Goal: Complete application form

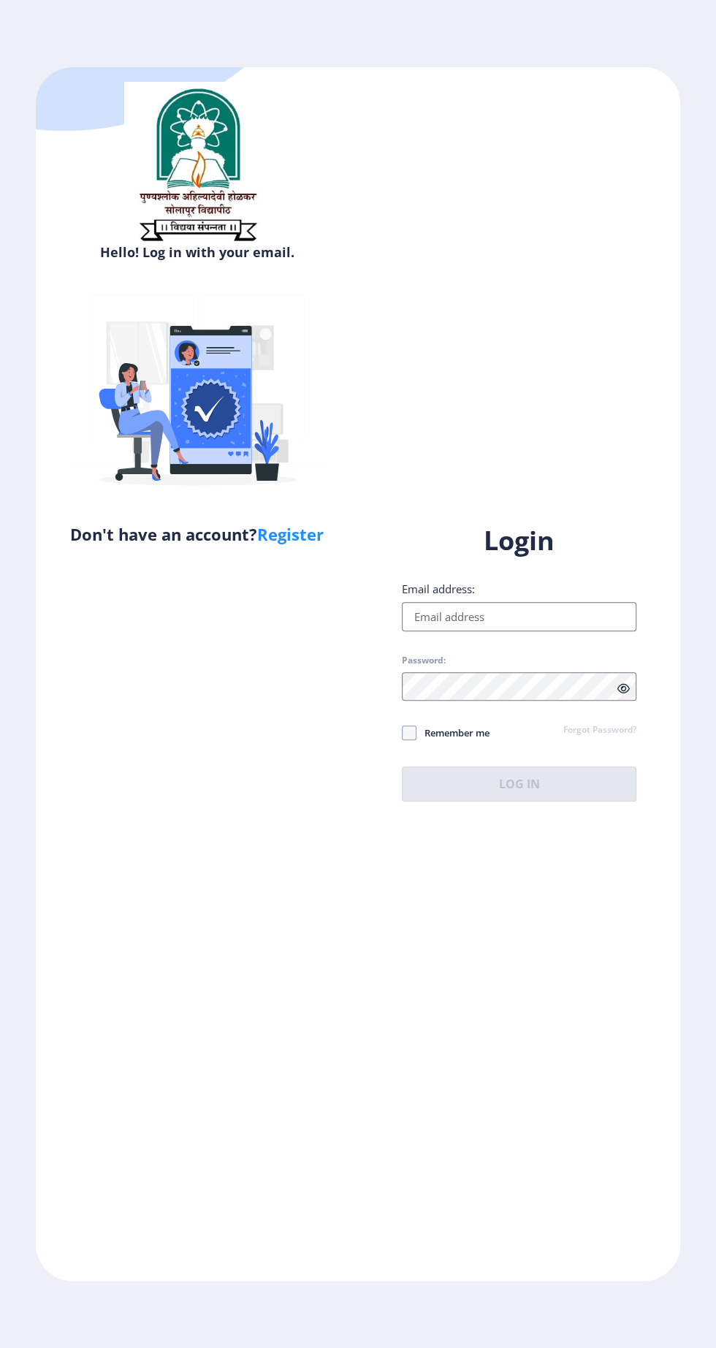
click at [492, 631] on input "Email address:" at bounding box center [519, 616] width 235 height 29
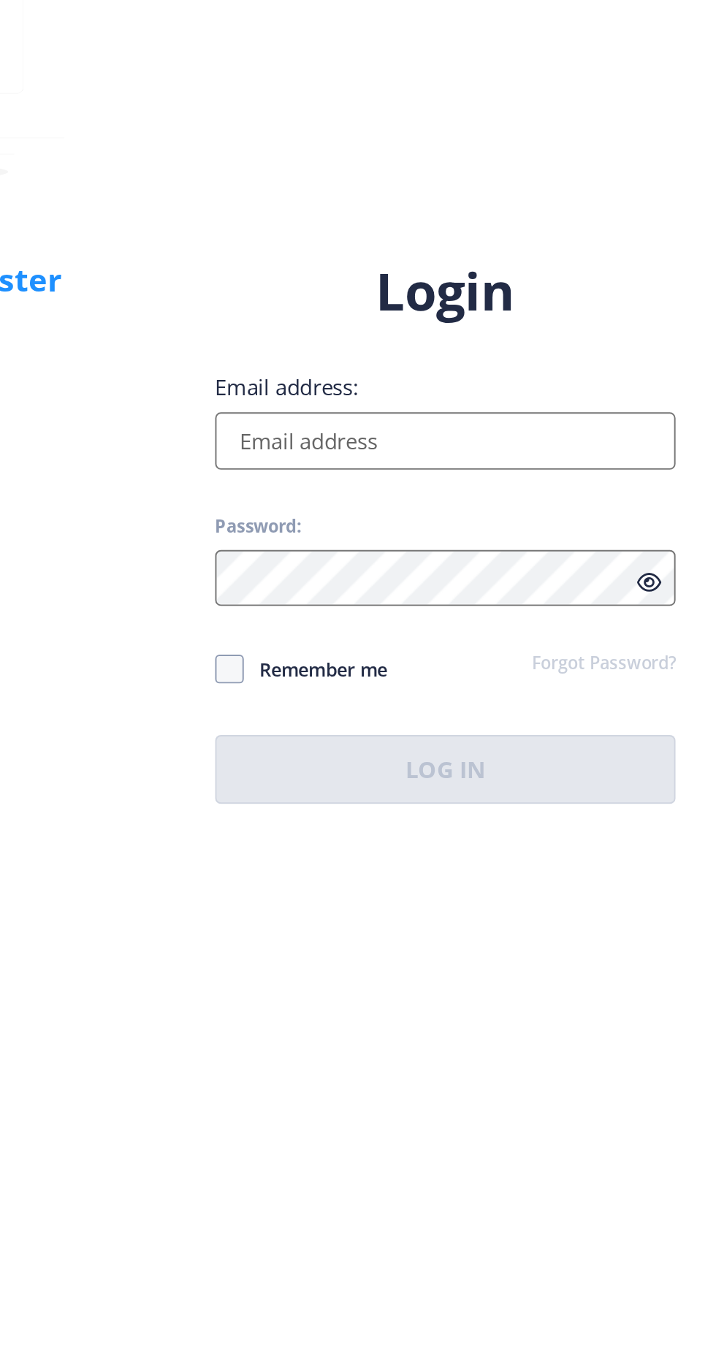
click at [535, 631] on input "Email address:" at bounding box center [519, 616] width 235 height 29
type input "[EMAIL_ADDRESS][DOMAIN_NAME]"
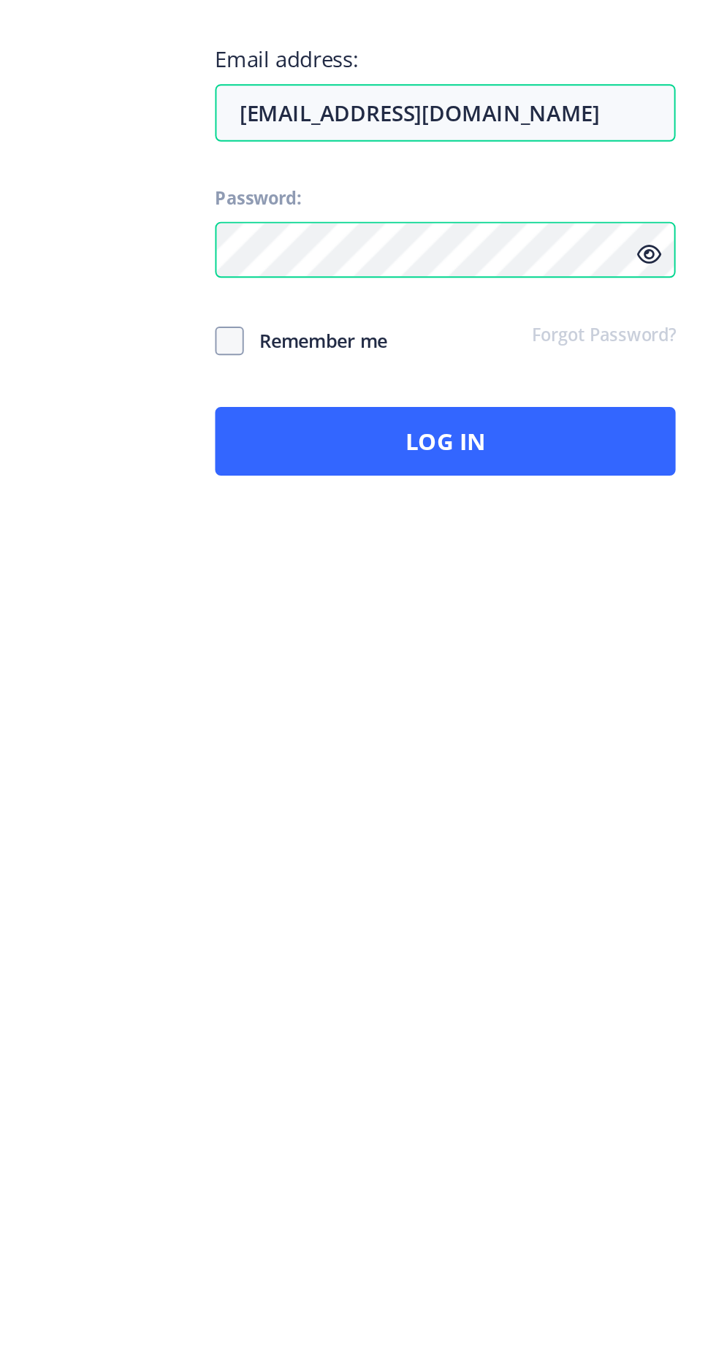
click at [620, 694] on icon at bounding box center [623, 688] width 12 height 11
click at [474, 742] on span "Remember me" at bounding box center [452, 733] width 73 height 18
click at [403, 734] on input "Remember me" at bounding box center [402, 733] width 1 height 1
checkbox input "true"
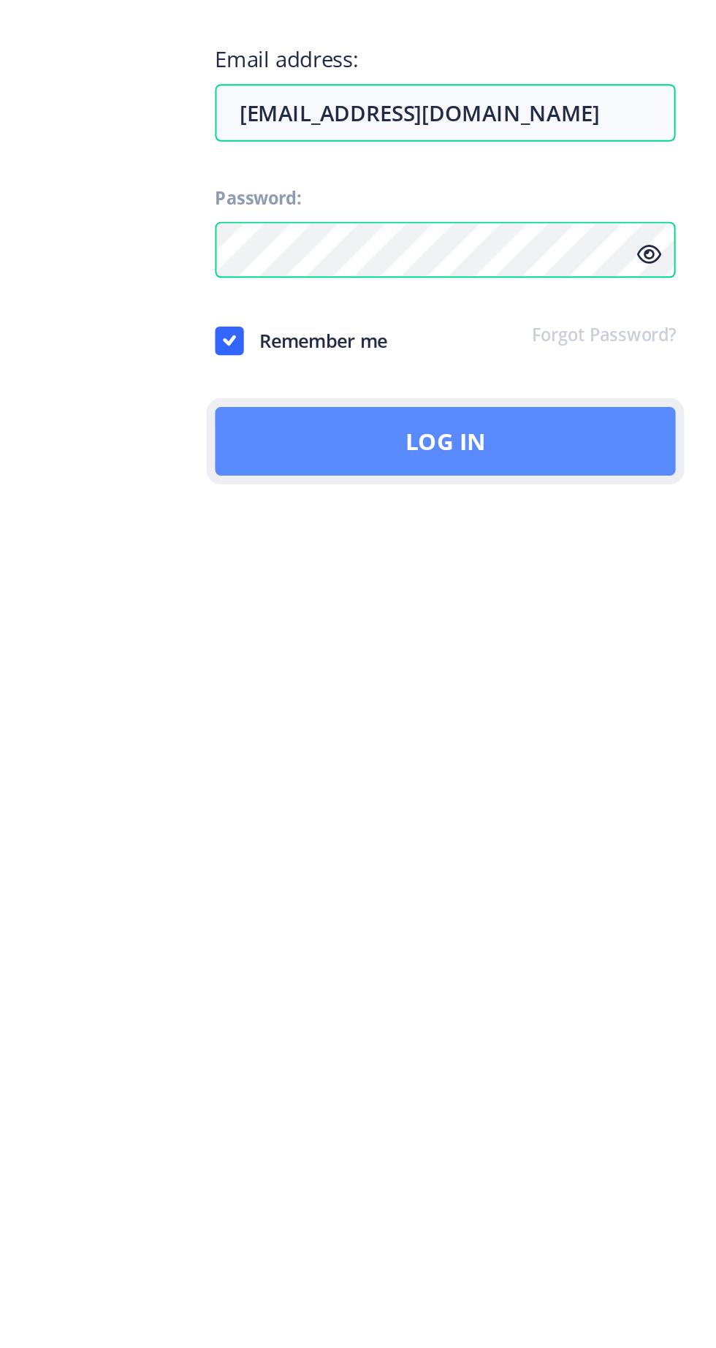
click at [511, 801] on button "Log In" at bounding box center [519, 783] width 235 height 35
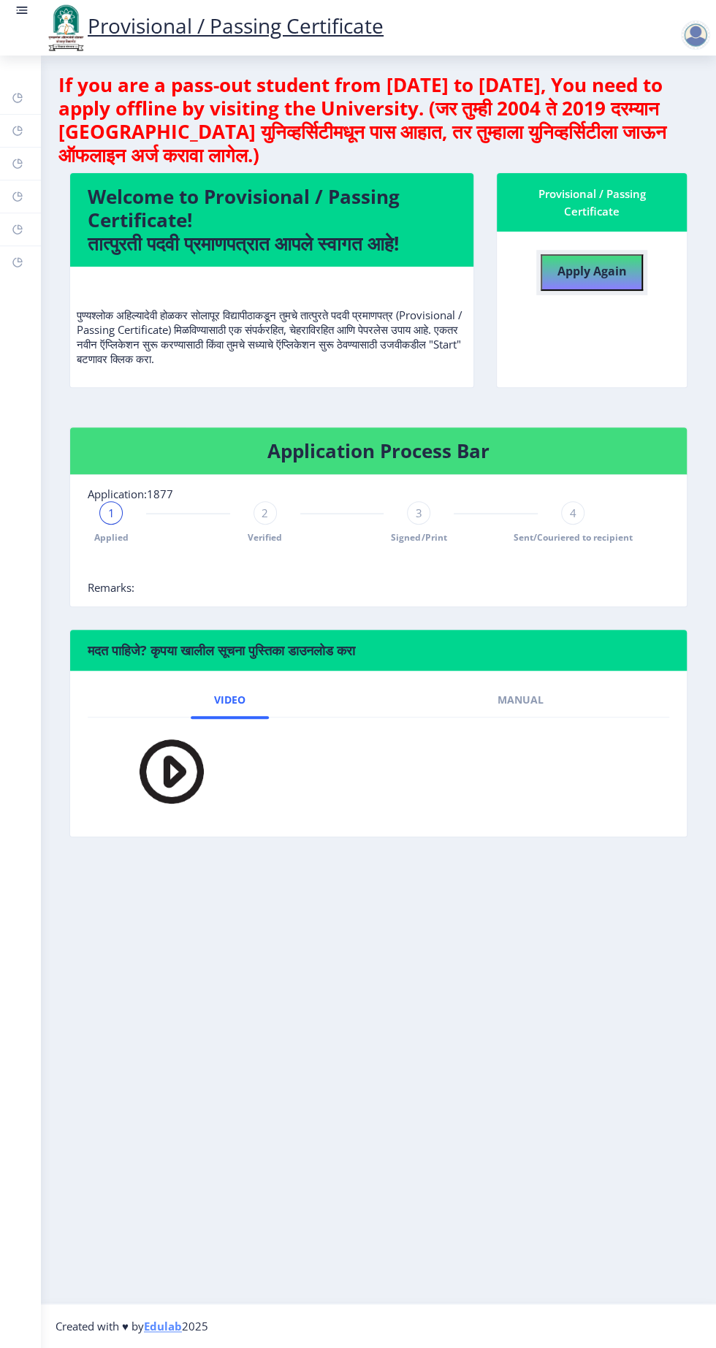
click at [608, 270] on b "Apply Again" at bounding box center [591, 271] width 69 height 16
select select
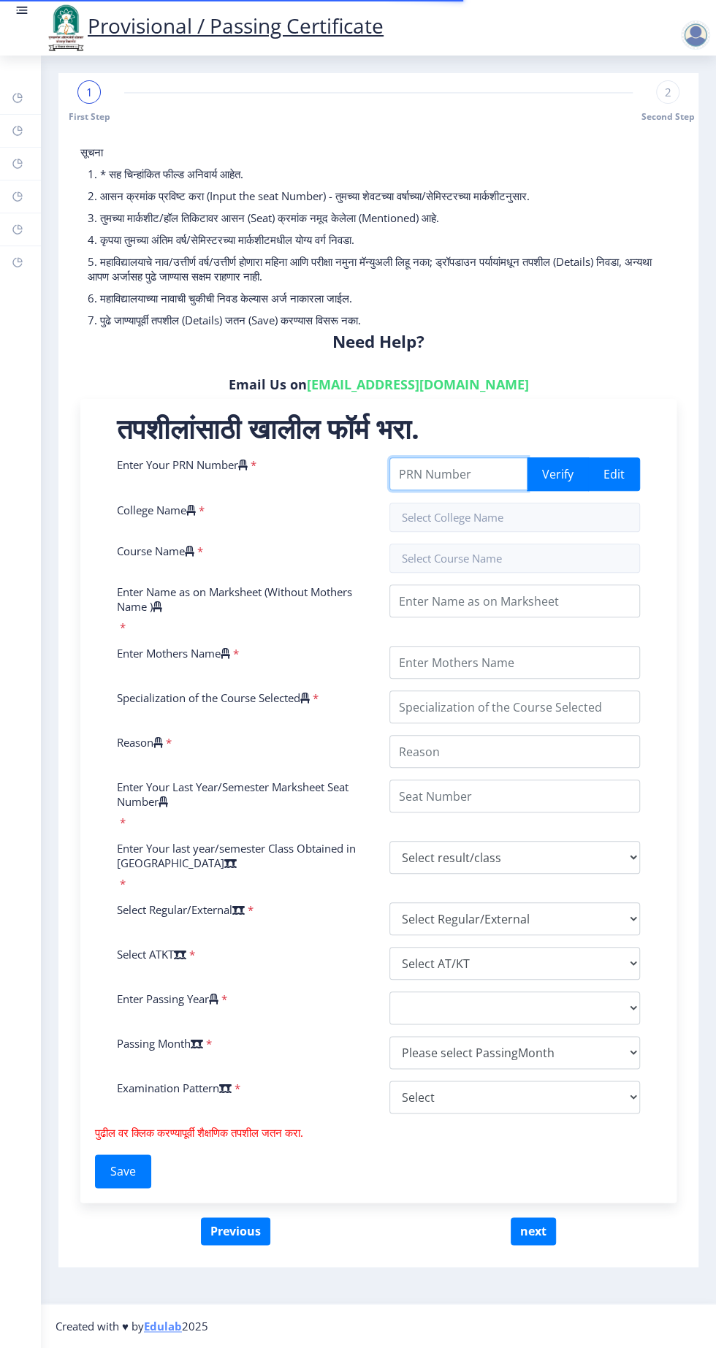
click at [470, 478] on input "Enter Your PRN Number" at bounding box center [458, 473] width 138 height 33
type input "2018032500197845"
click at [514, 511] on input "text" at bounding box center [514, 517] width 251 height 29
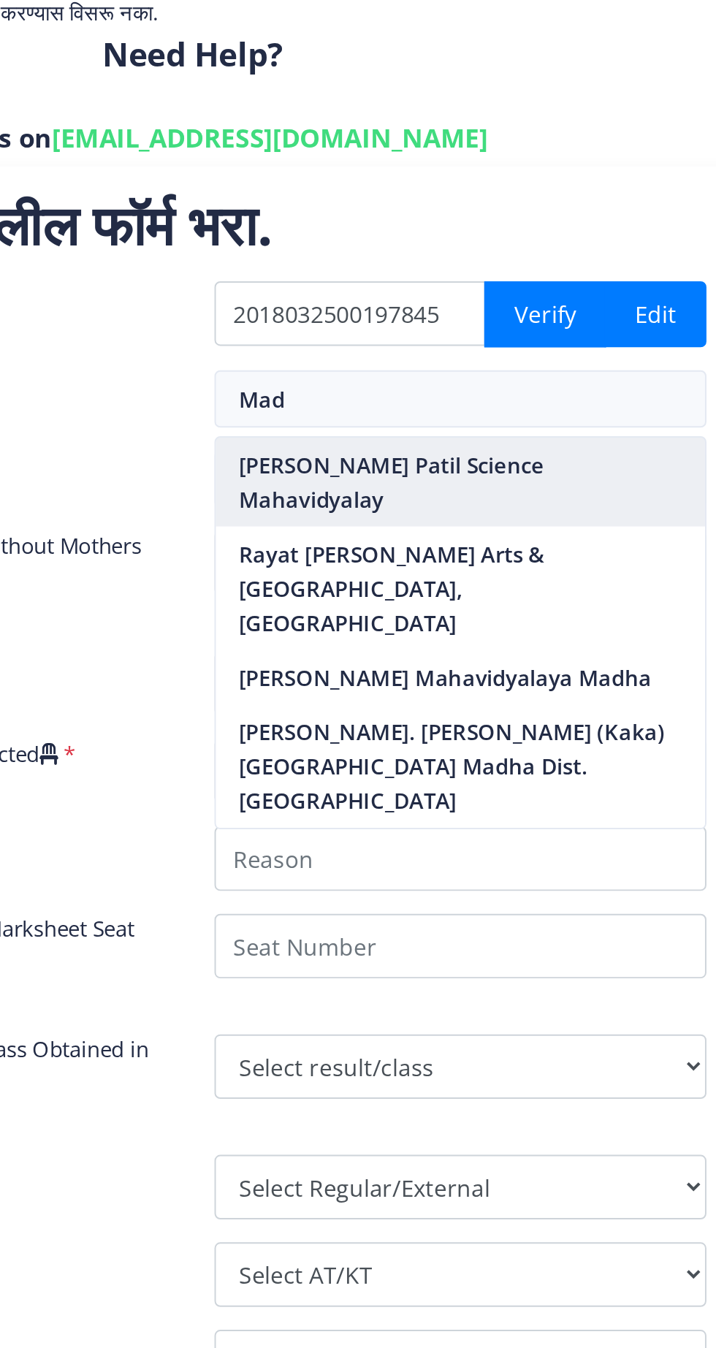
click at [544, 553] on nb-option "[PERSON_NAME] Patil Science Mahavidyalay" at bounding box center [514, 559] width 249 height 45
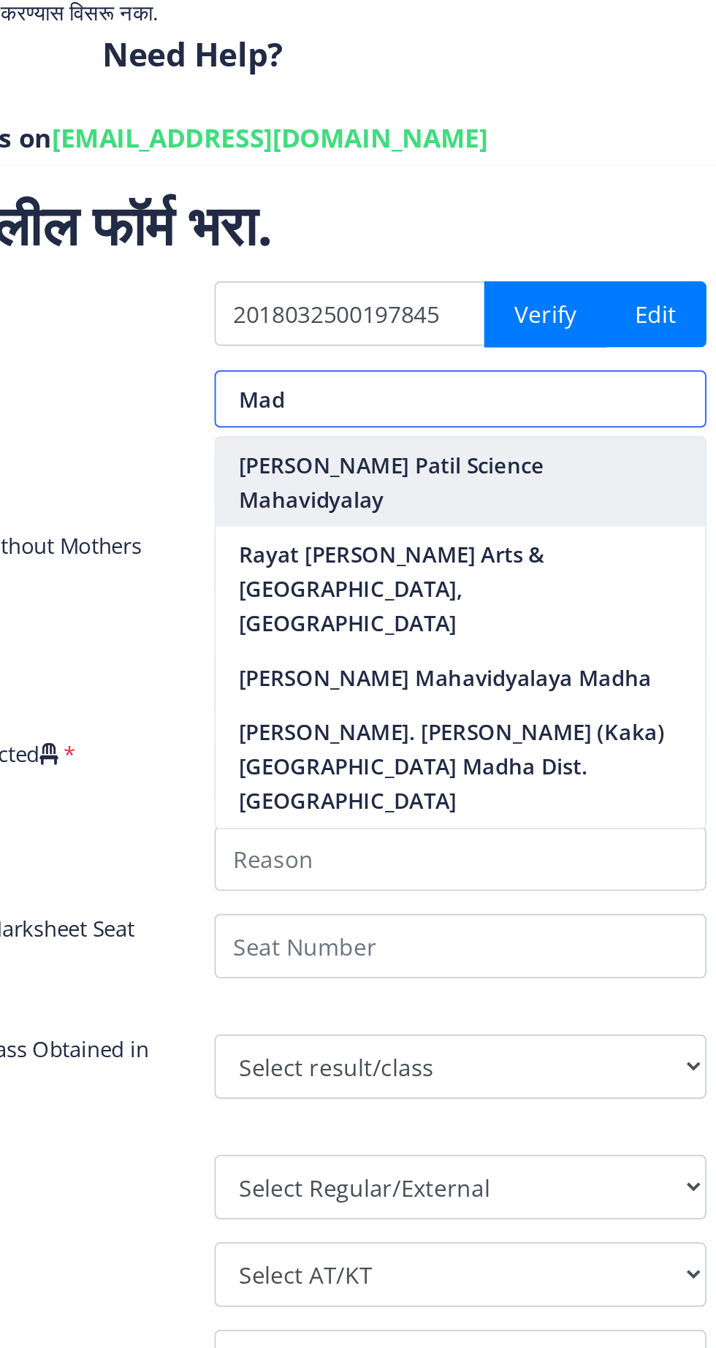
type input "[PERSON_NAME] Patil Science Mahavidyalay"
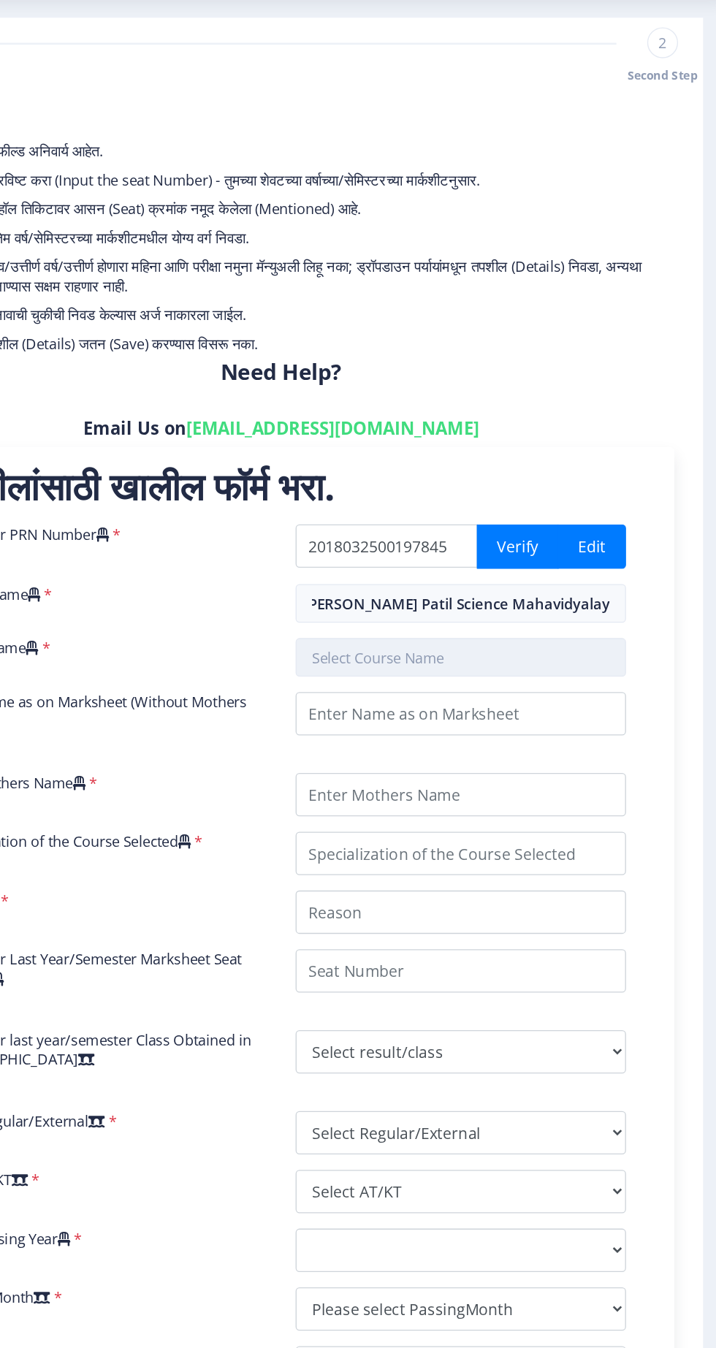
click at [513, 547] on input "text" at bounding box center [514, 558] width 251 height 29
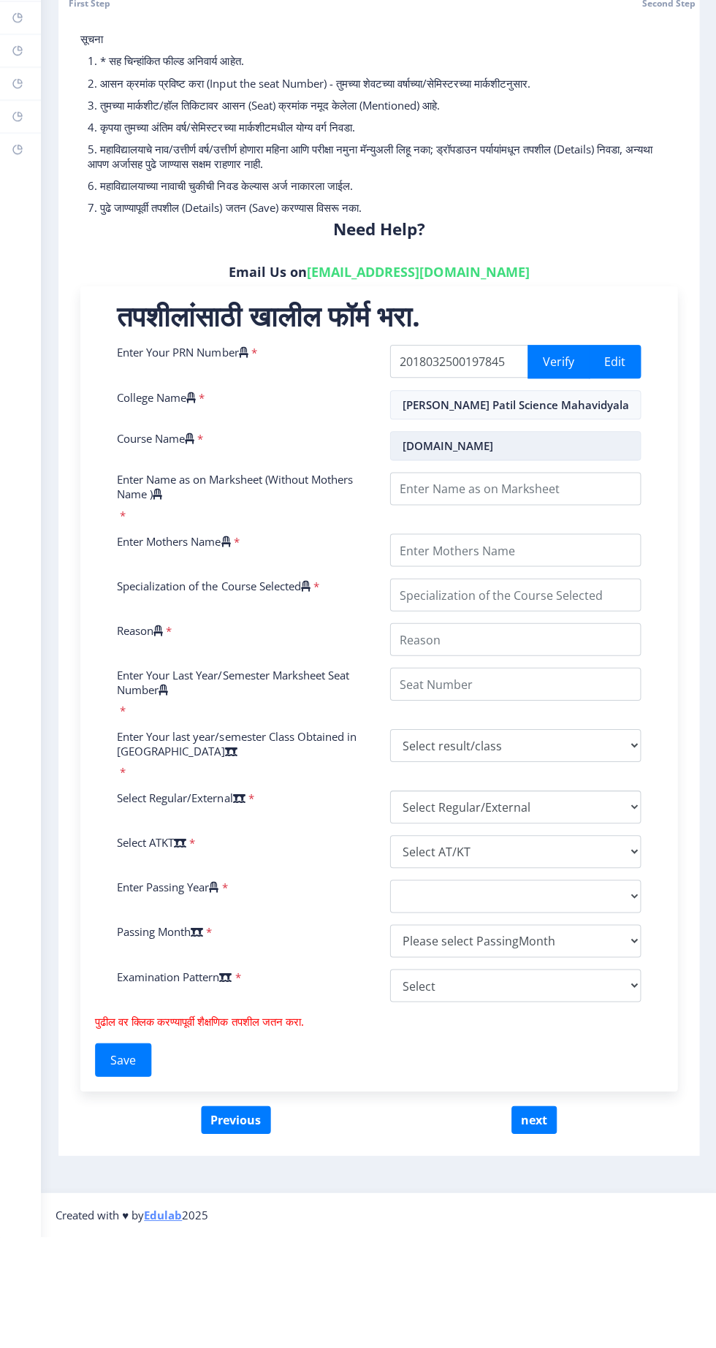
click at [529, 551] on input "[DOMAIN_NAME]" at bounding box center [514, 558] width 251 height 29
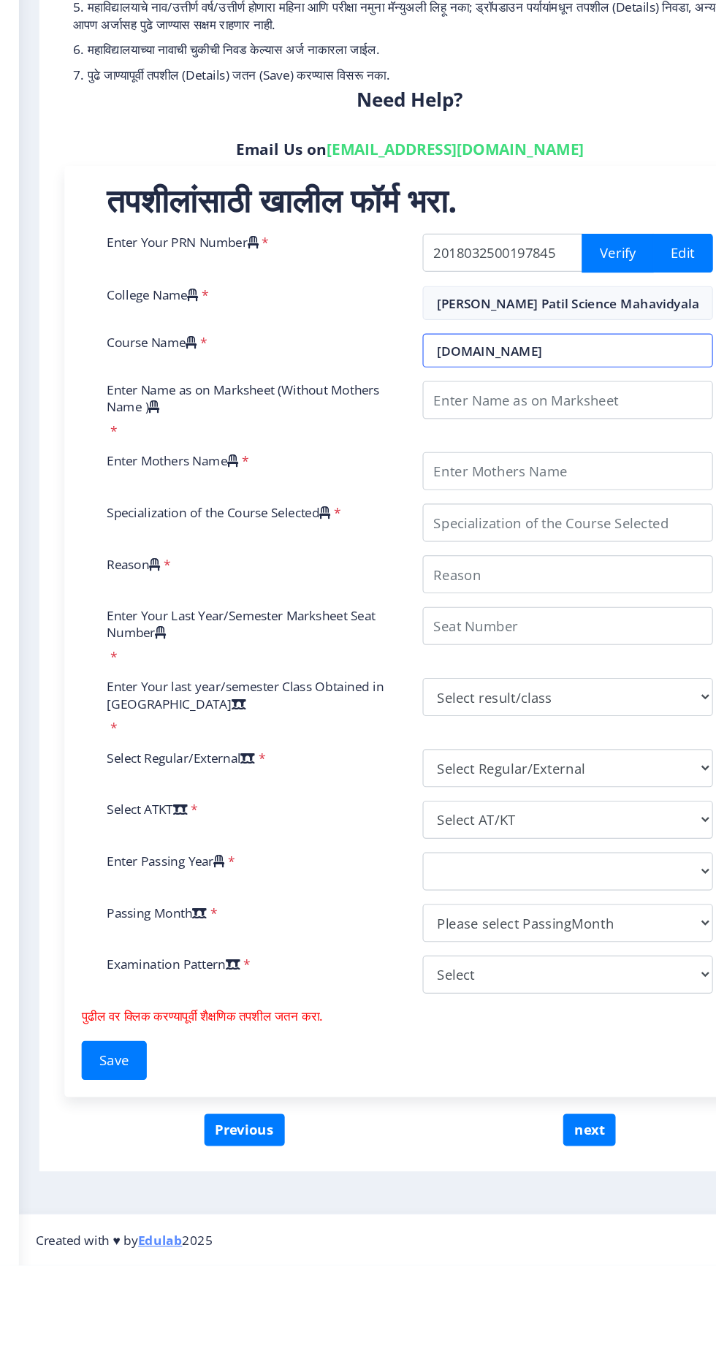
type input "[DOMAIN_NAME]"
click at [505, 701] on input "Specialization of the Course Selected" at bounding box center [514, 706] width 251 height 33
type input "Bachelor of science"
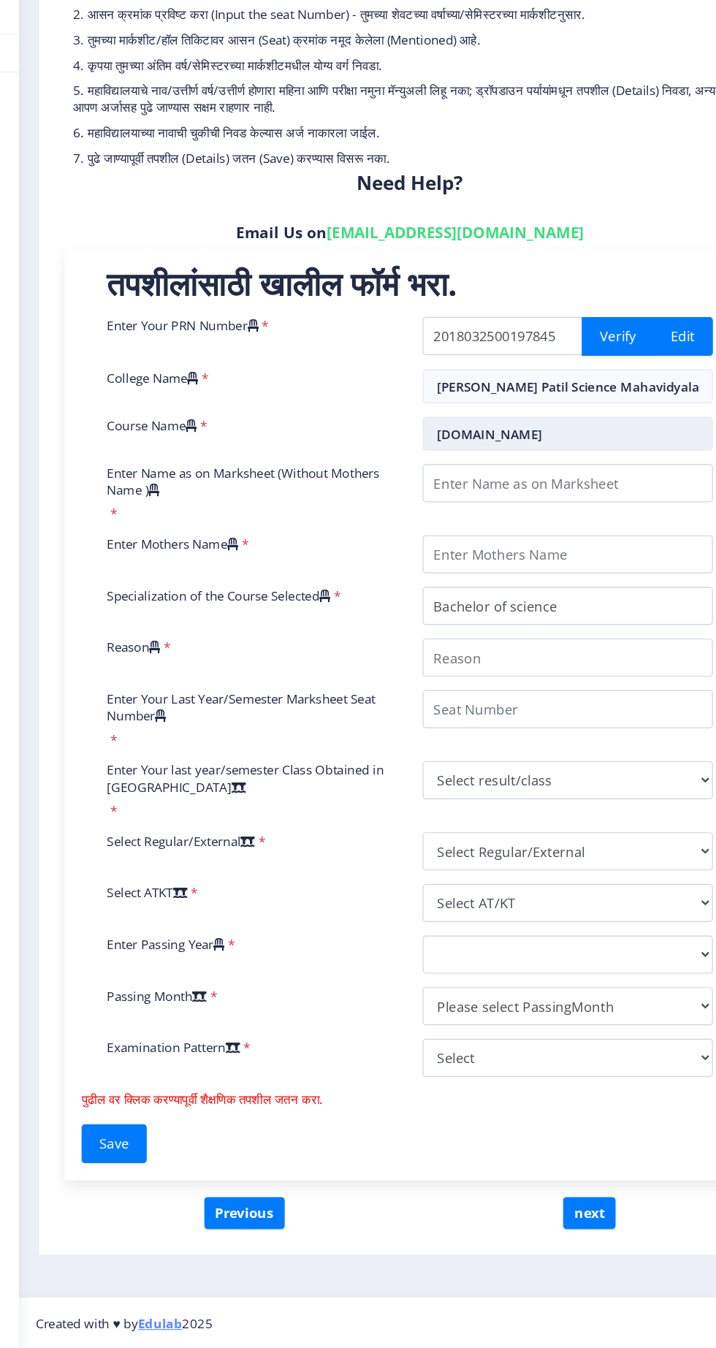
click at [508, 558] on input "[DOMAIN_NAME]" at bounding box center [514, 558] width 251 height 29
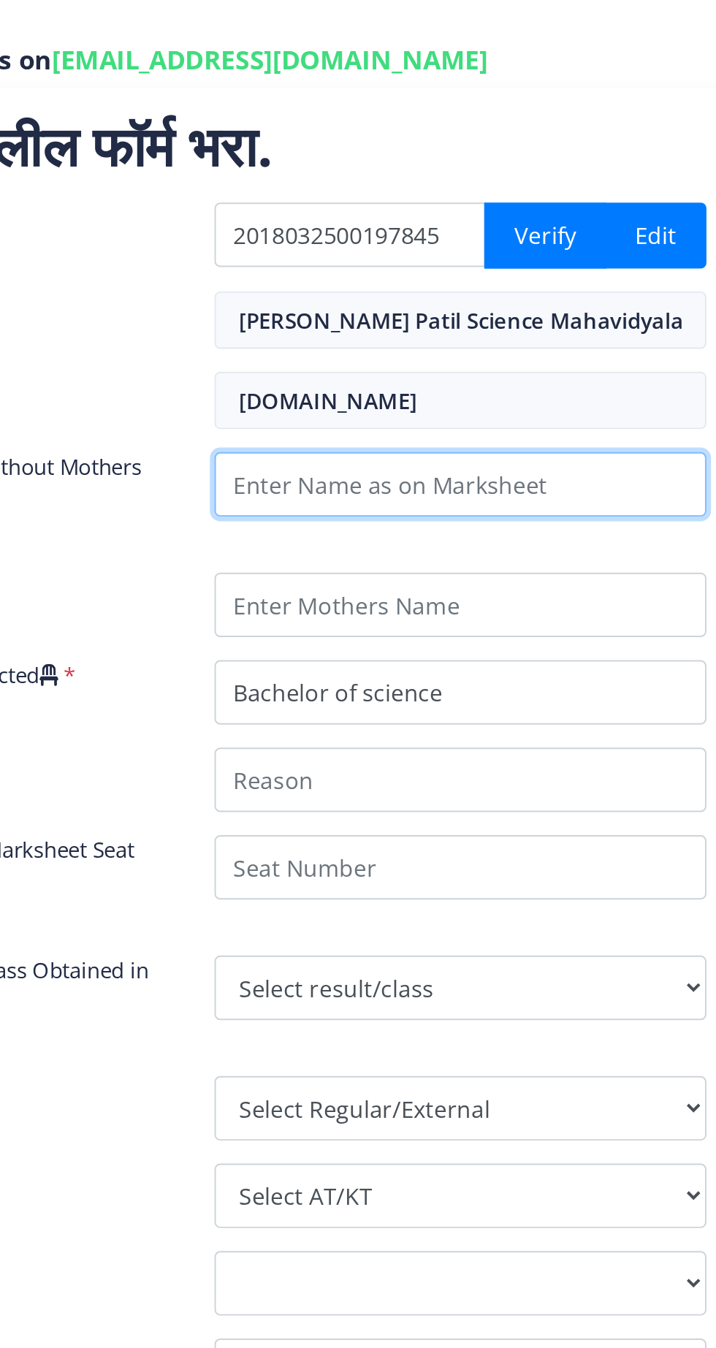
click at [530, 600] on input "Enter Name as on Marksheet (Without Mothers Name )" at bounding box center [514, 600] width 251 height 33
type input "[PERSON_NAME]"
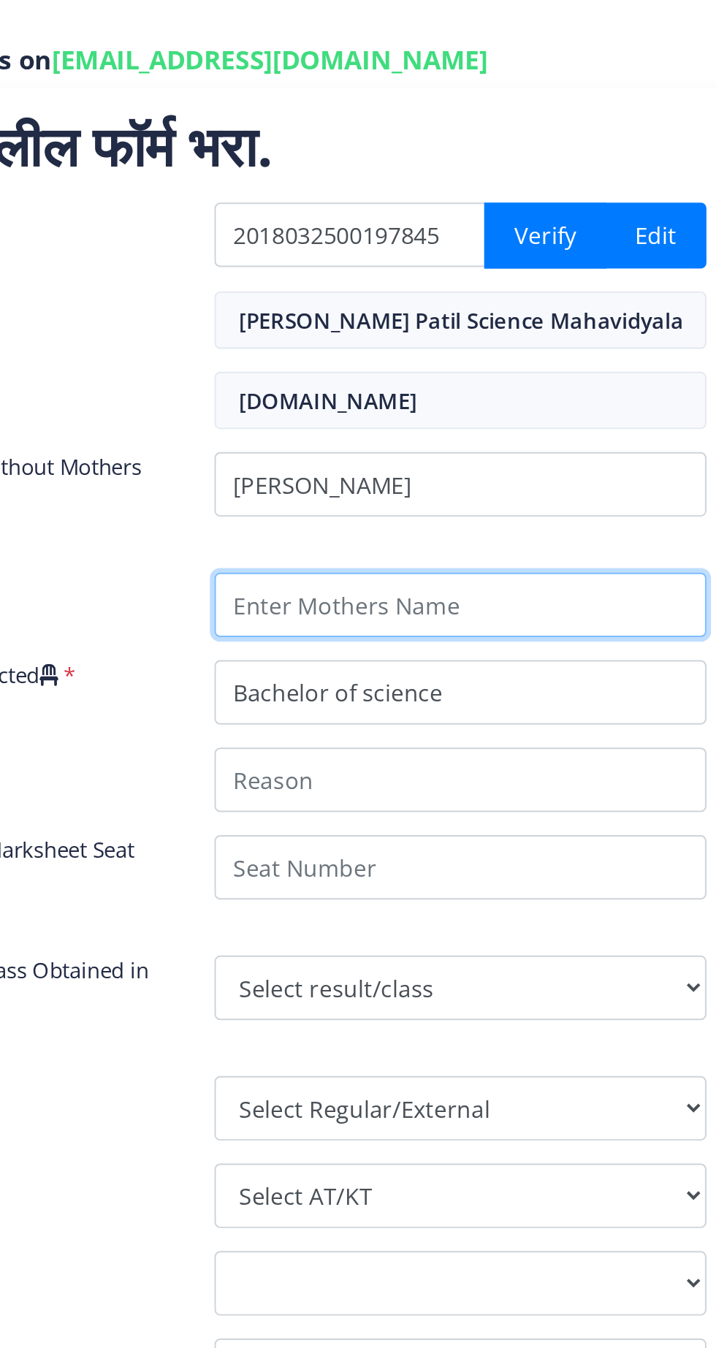
click at [499, 661] on input "Enter Mothers Name" at bounding box center [514, 662] width 251 height 33
type input "[PERSON_NAME] [PERSON_NAME]"
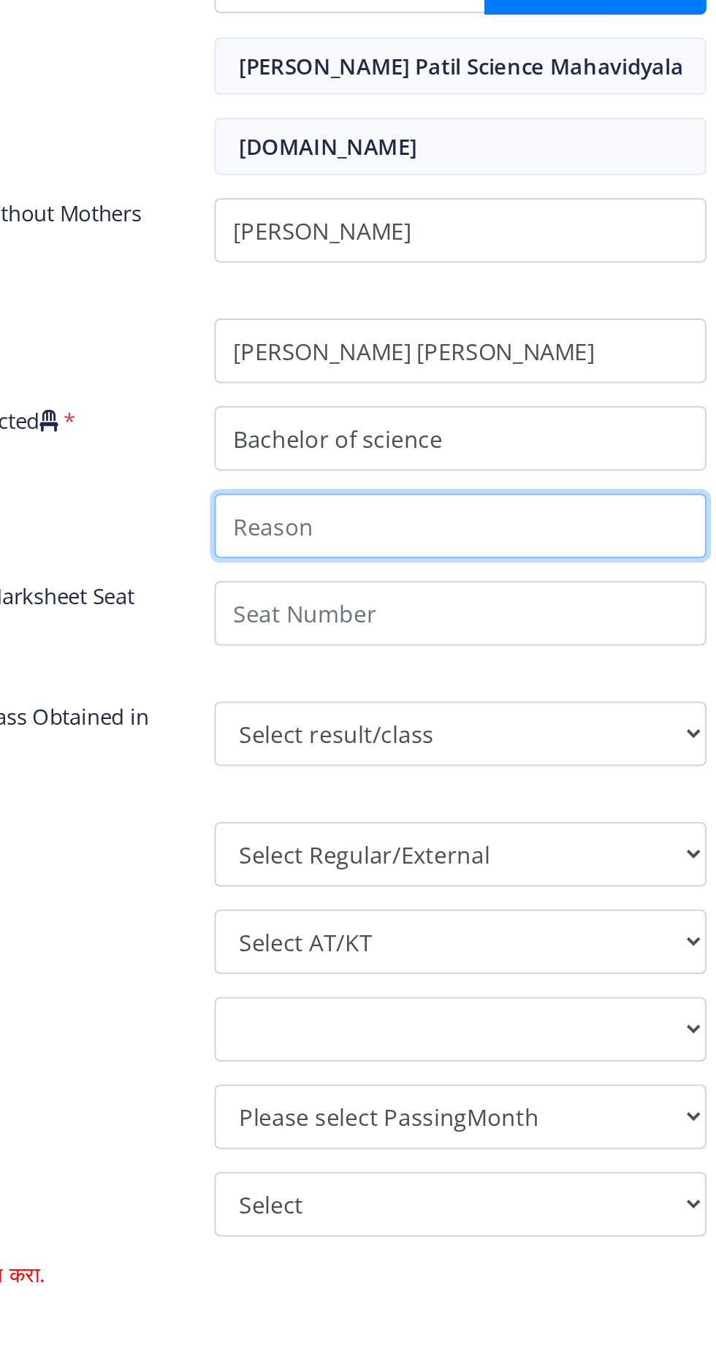
click at [503, 753] on input "Reason" at bounding box center [514, 751] width 251 height 33
type input "I have provisional certificate"
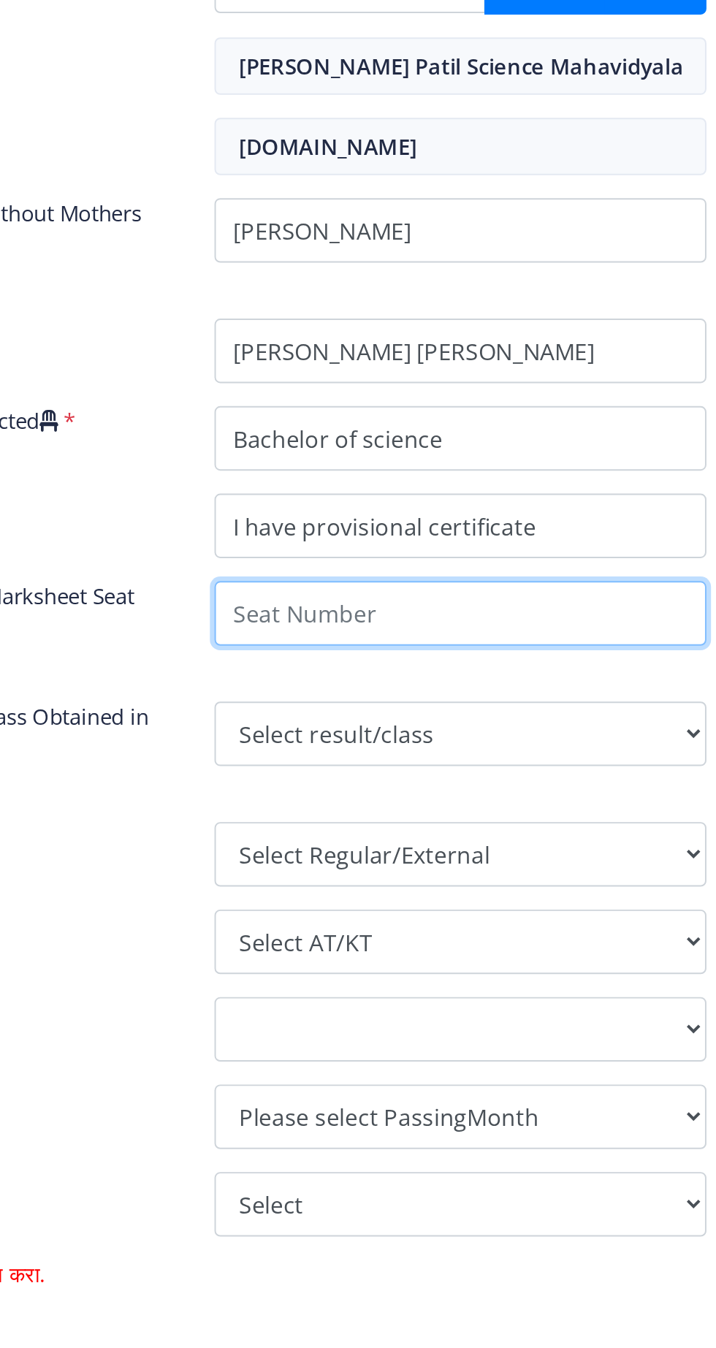
click at [496, 796] on input "Enter Your Last Year/Semester Marksheet Seat Number" at bounding box center [514, 796] width 251 height 33
type input "819784"
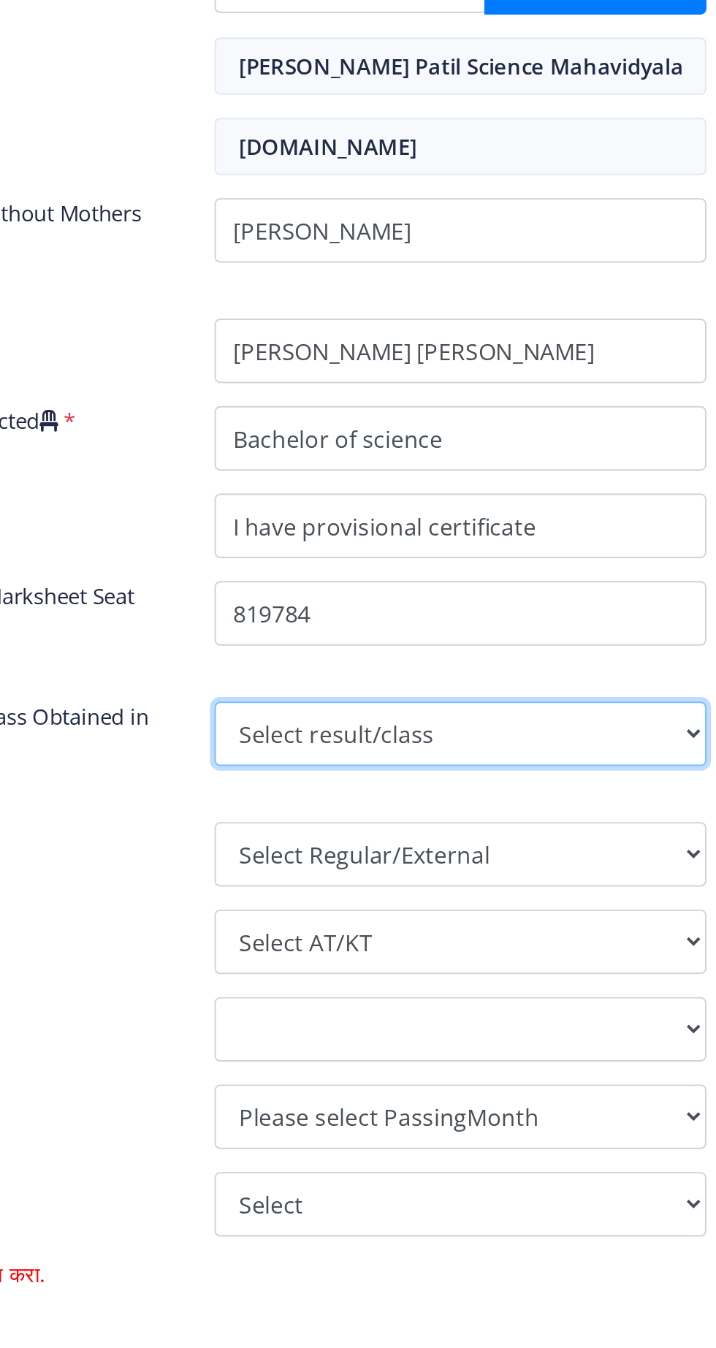
click at [454, 845] on select "Select result/class DISTINCTION FIRST CLASS HIGHER SECOND CLASS SECOND CLASS PA…" at bounding box center [514, 857] width 251 height 33
select select "Grade A"
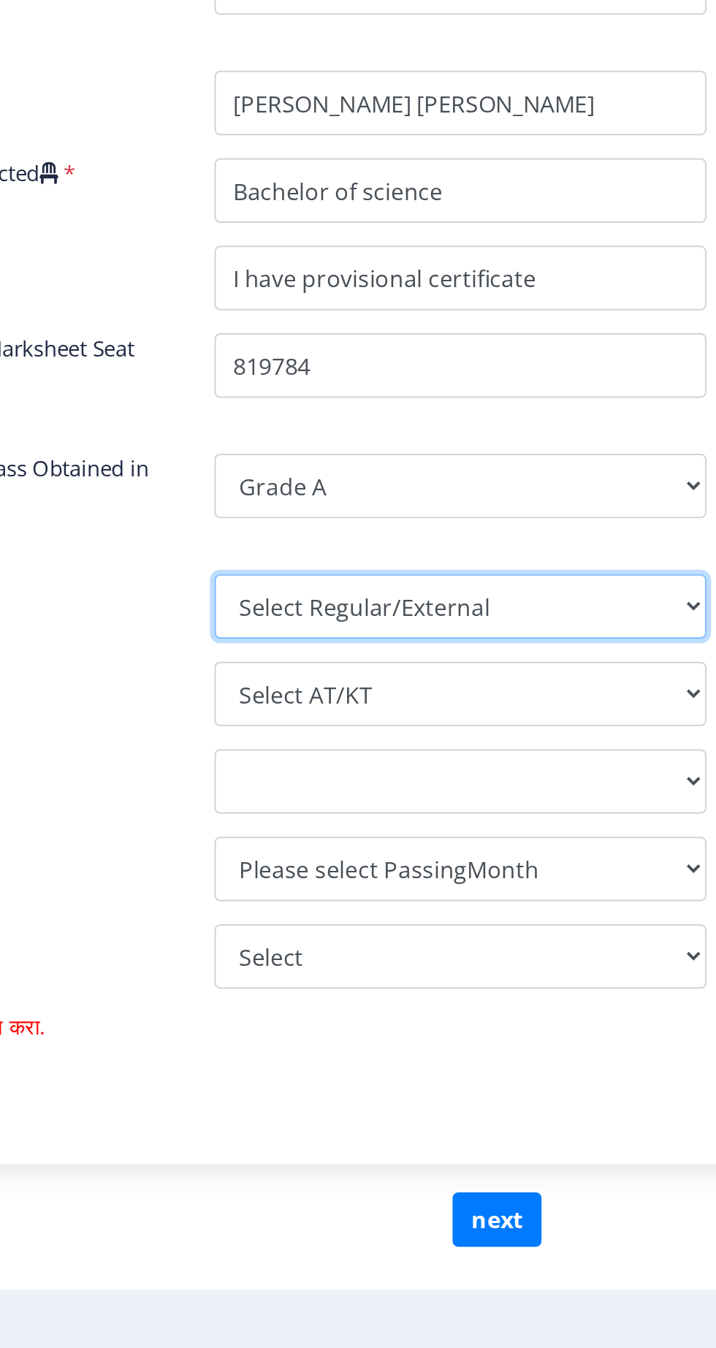
click at [492, 925] on select "Select Regular/External Regular External Special" at bounding box center [514, 918] width 251 height 33
select select "Regular"
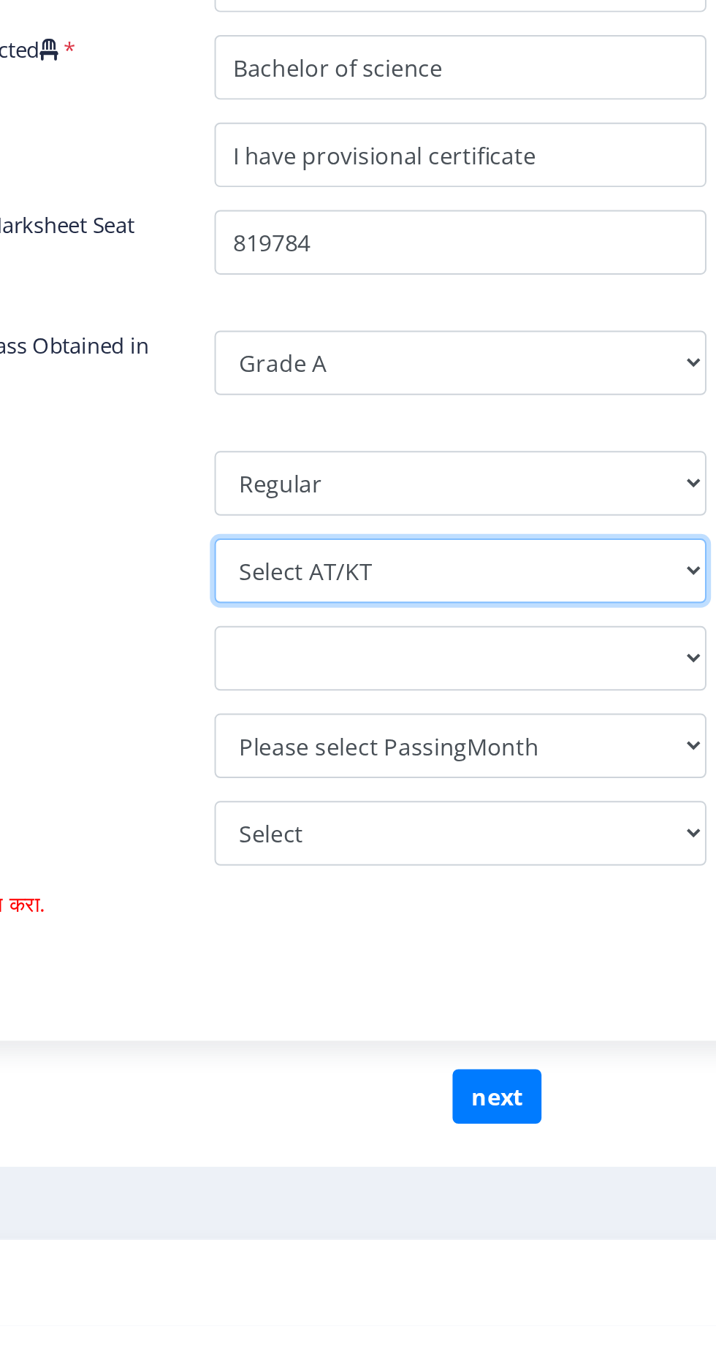
click at [521, 972] on select "Select AT/KT None ATKT" at bounding box center [514, 963] width 251 height 33
select select "ATKT"
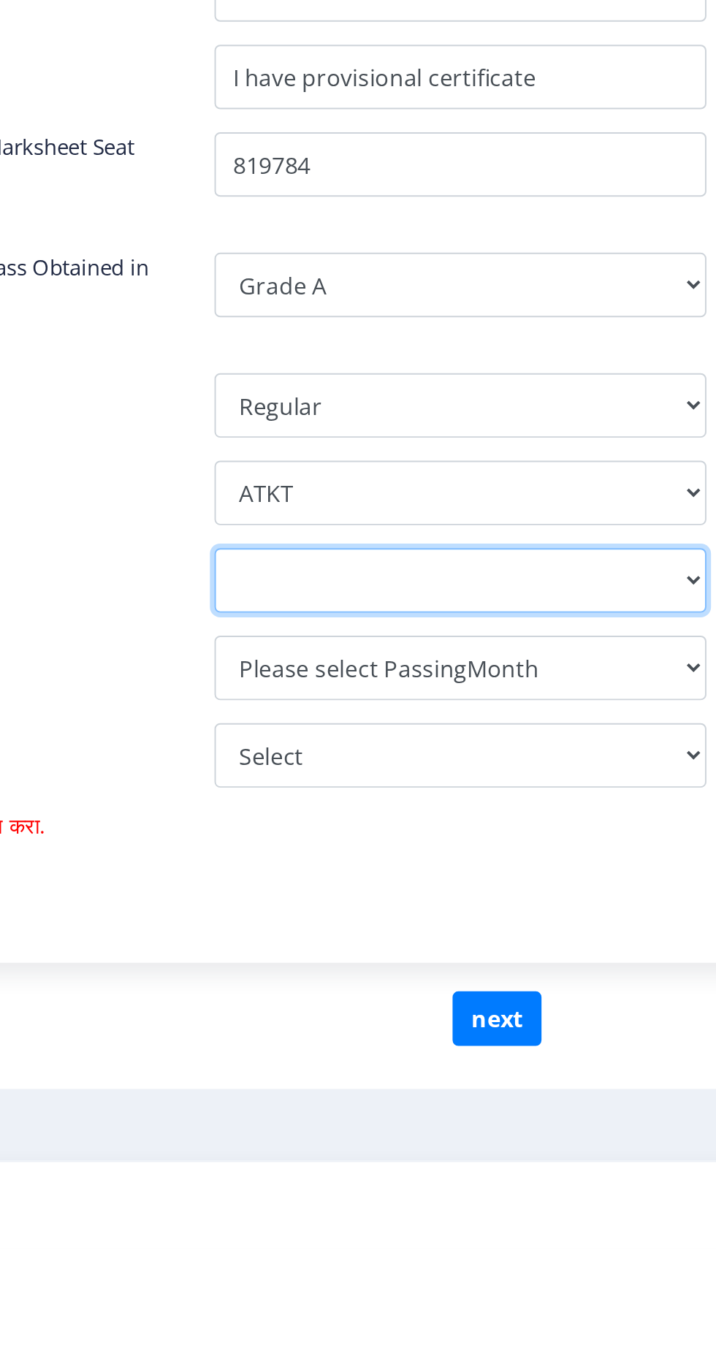
click at [526, 1002] on select "2025 2024 2023 2022 2021 2020 2019 2018 2017 2016 2015 2014 2013 2012 2011 2010…" at bounding box center [514, 1007] width 251 height 33
select select "2022"
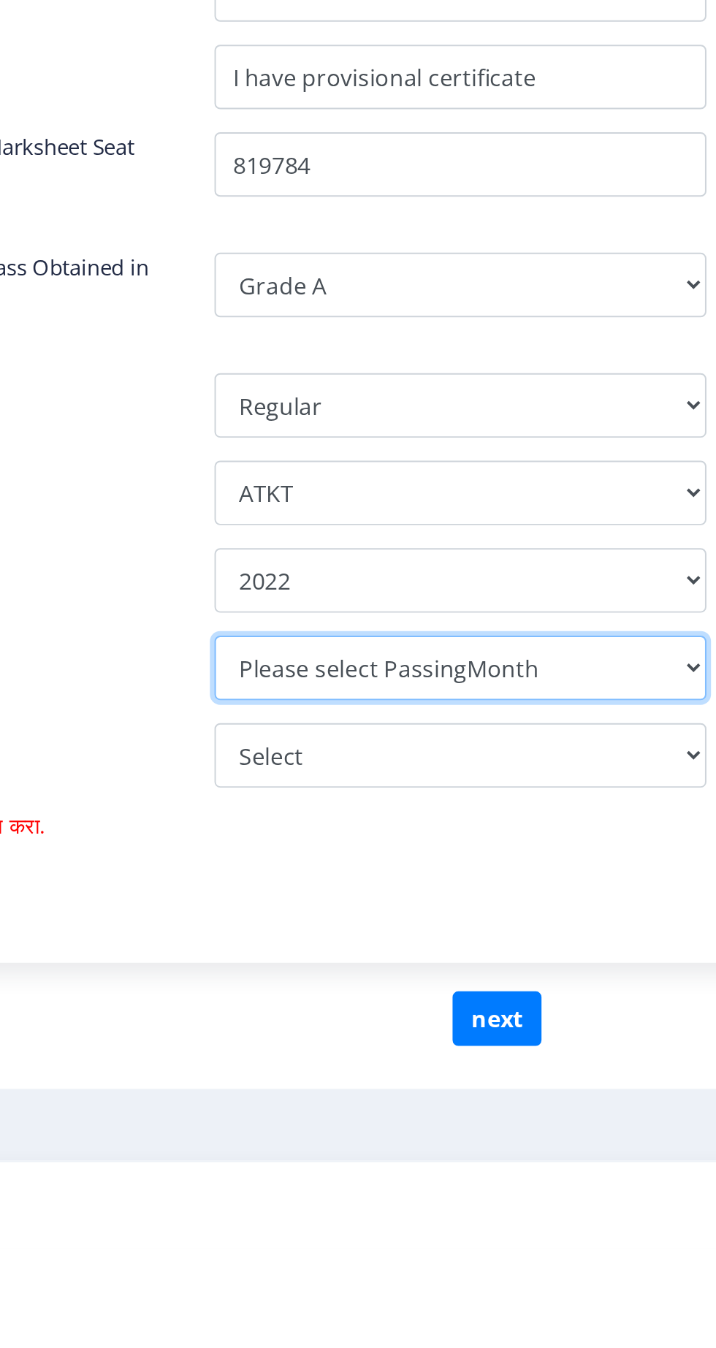
click at [484, 1054] on select "Please select PassingMonth (01) January (02) February (03) March (04) April (05…" at bounding box center [514, 1052] width 251 height 33
select select "March"
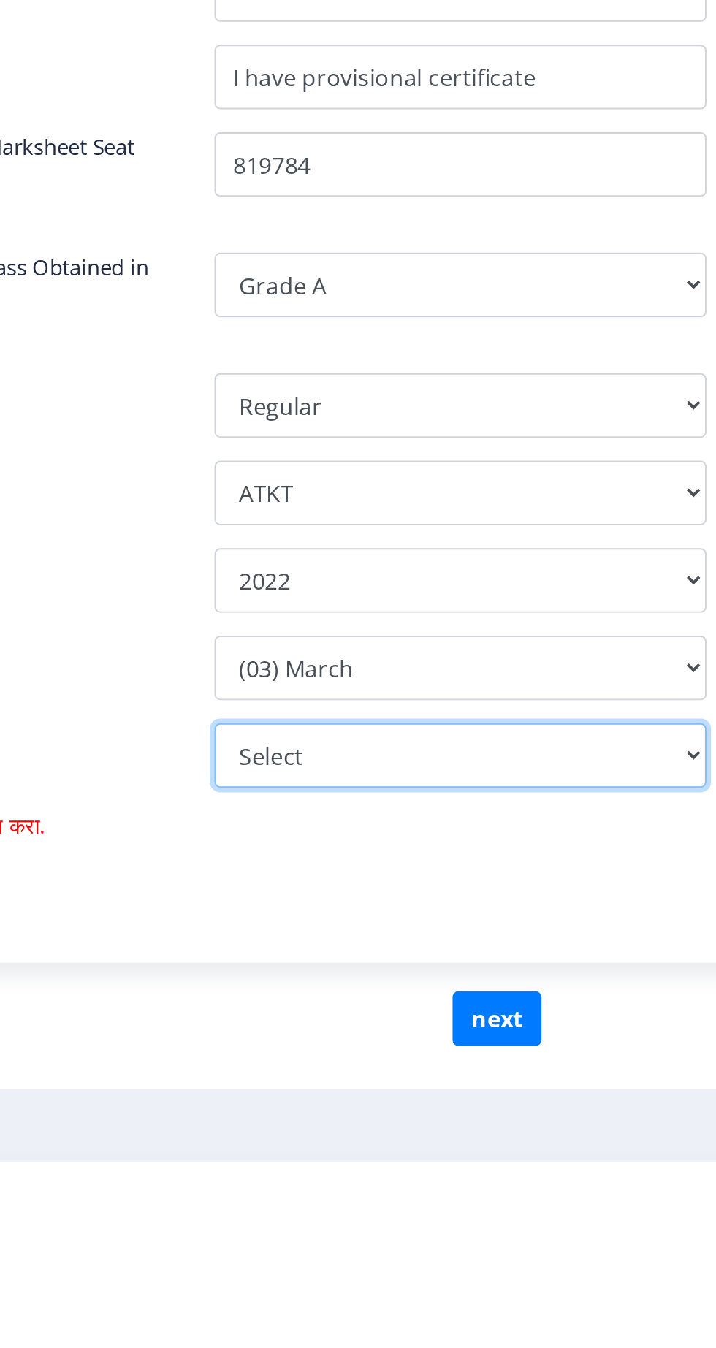
click at [490, 1082] on select "Select Yearly Semester" at bounding box center [514, 1097] width 251 height 33
select select "Semester"
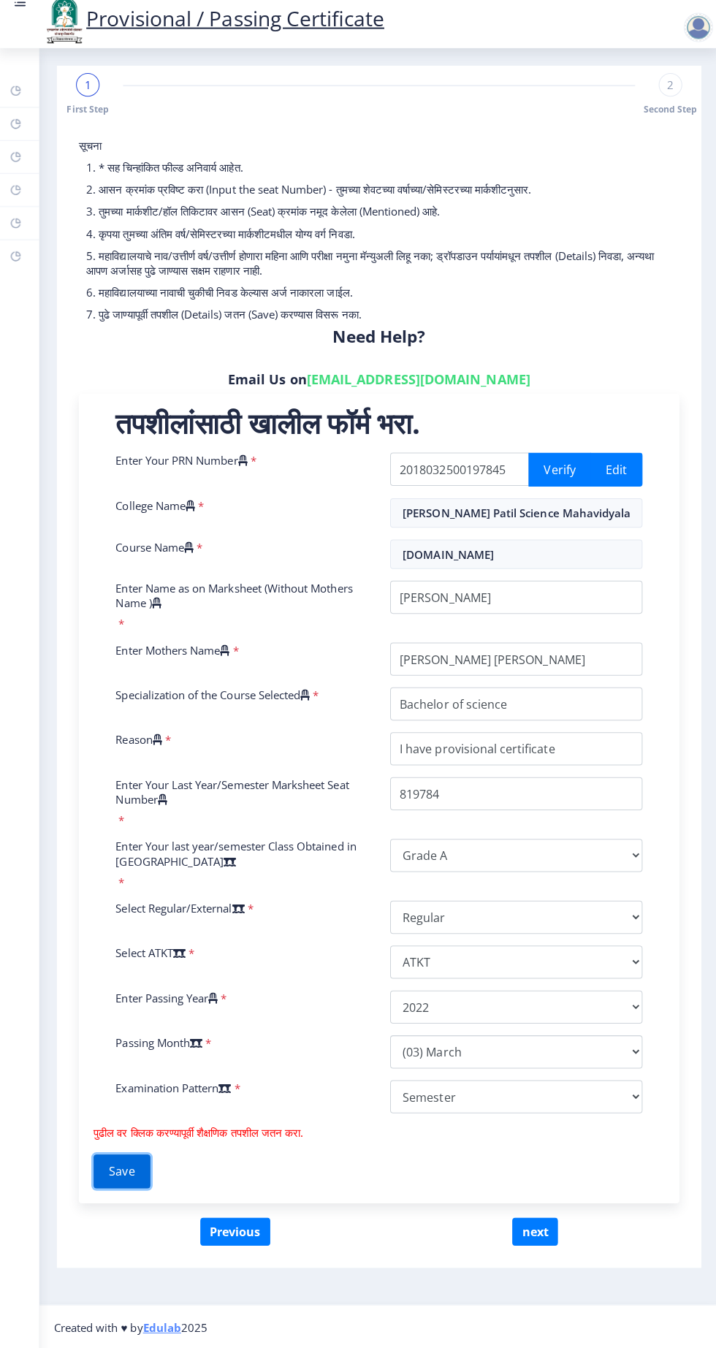
click at [104, 1156] on button "Save" at bounding box center [123, 1171] width 56 height 34
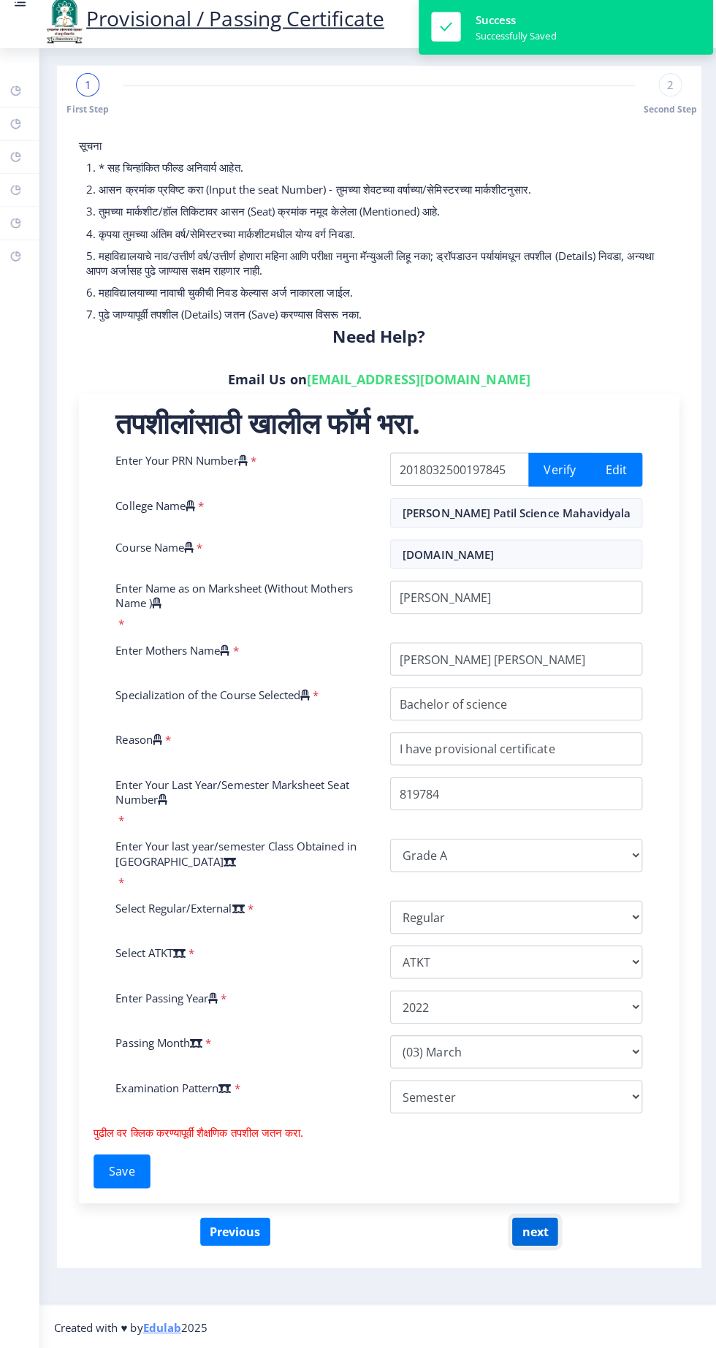
click at [552, 1232] on button "next" at bounding box center [533, 1231] width 45 height 28
select select
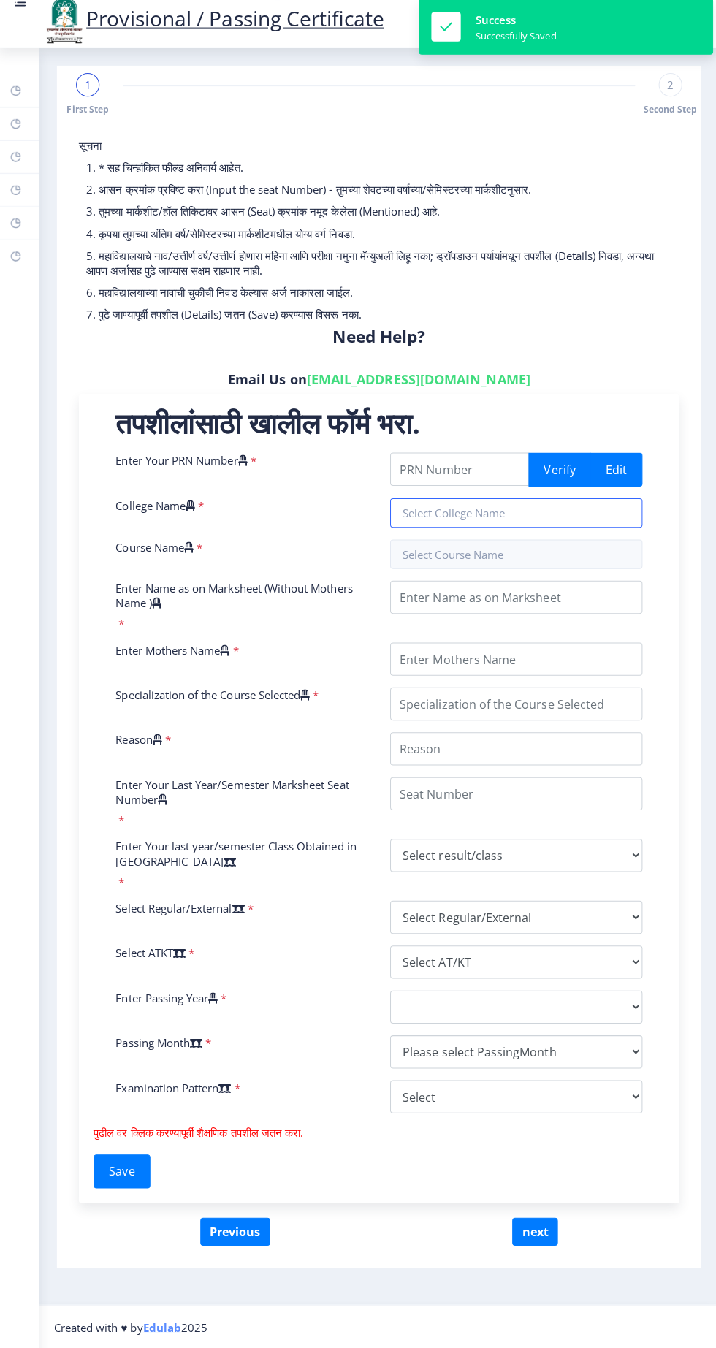
type input "2018032500197845"
type input "[PERSON_NAME] Patil Science Mahavidyalay"
type input "[DOMAIN_NAME]"
type input "[PERSON_NAME]"
type input "[PERSON_NAME] [PERSON_NAME]"
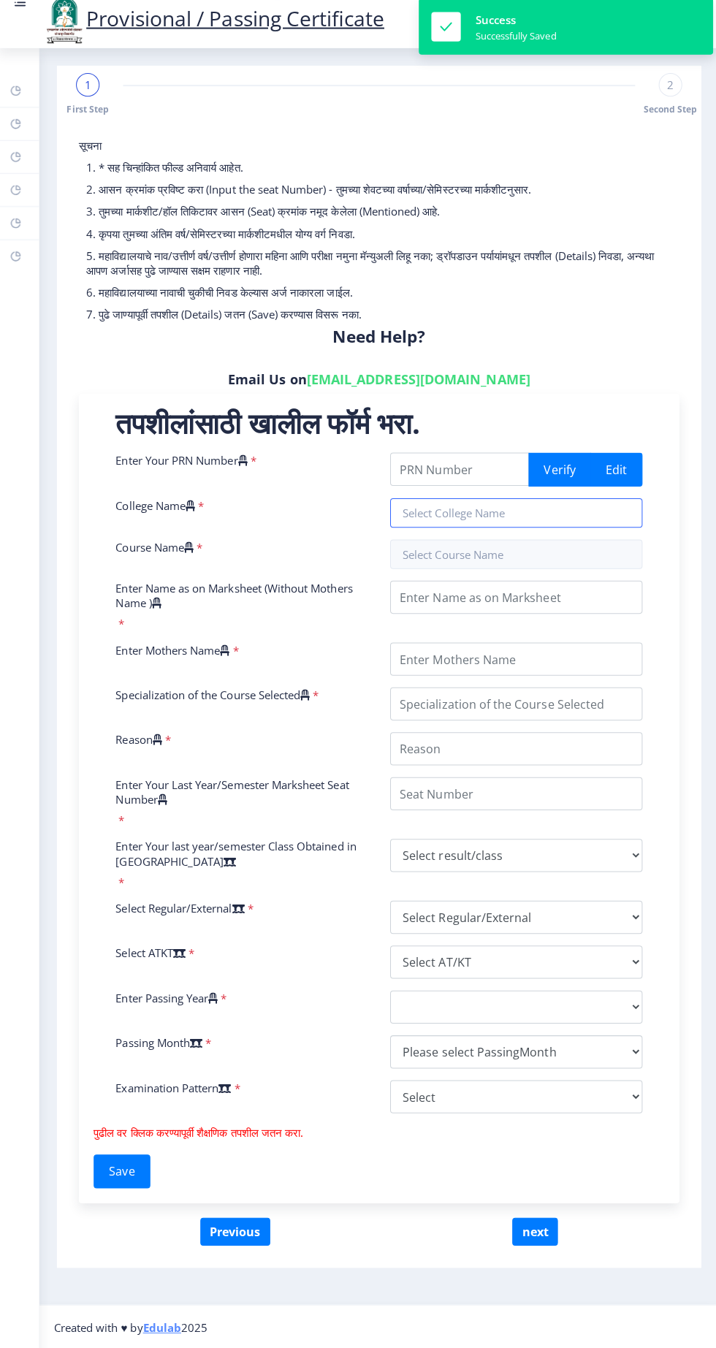
type input "Bachelor of science"
type input "I have provisional certificate"
type input "819784"
select select "Grade A"
select select "Regular"
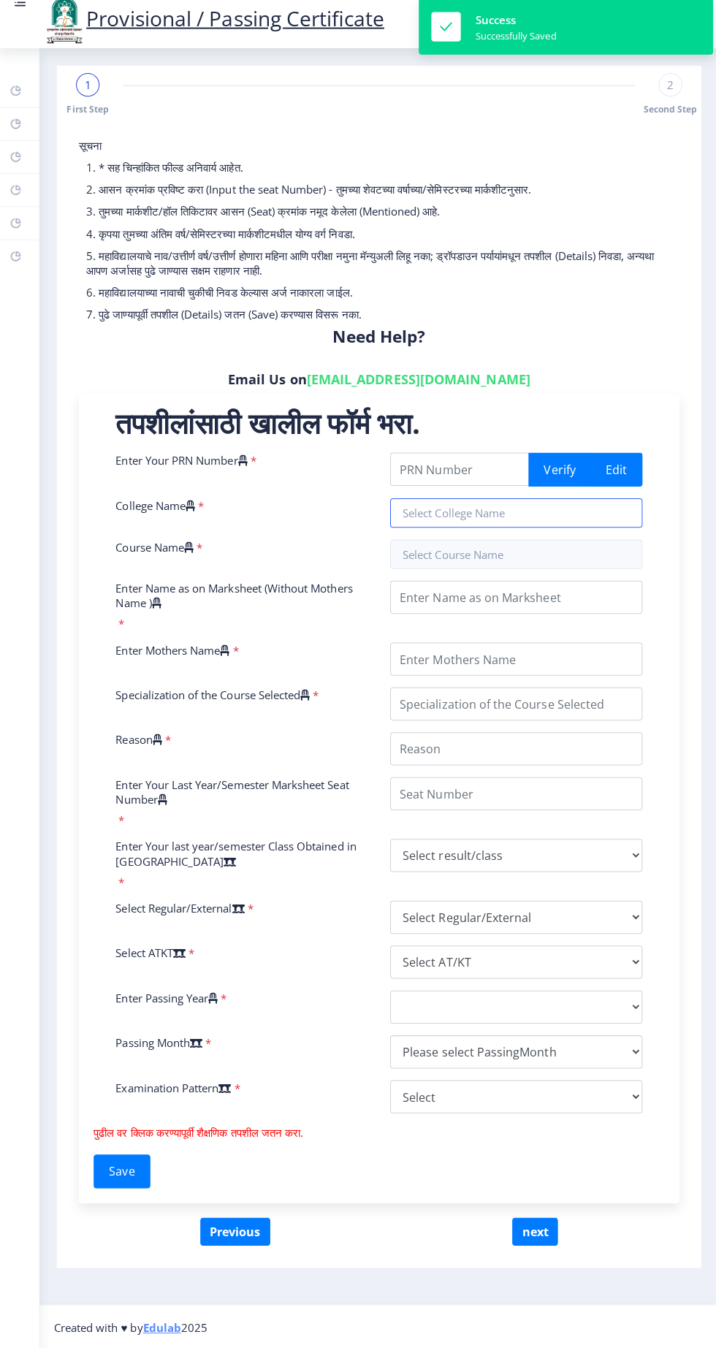
select select "ATKT"
select select "2022"
select select "March"
select select "Semester"
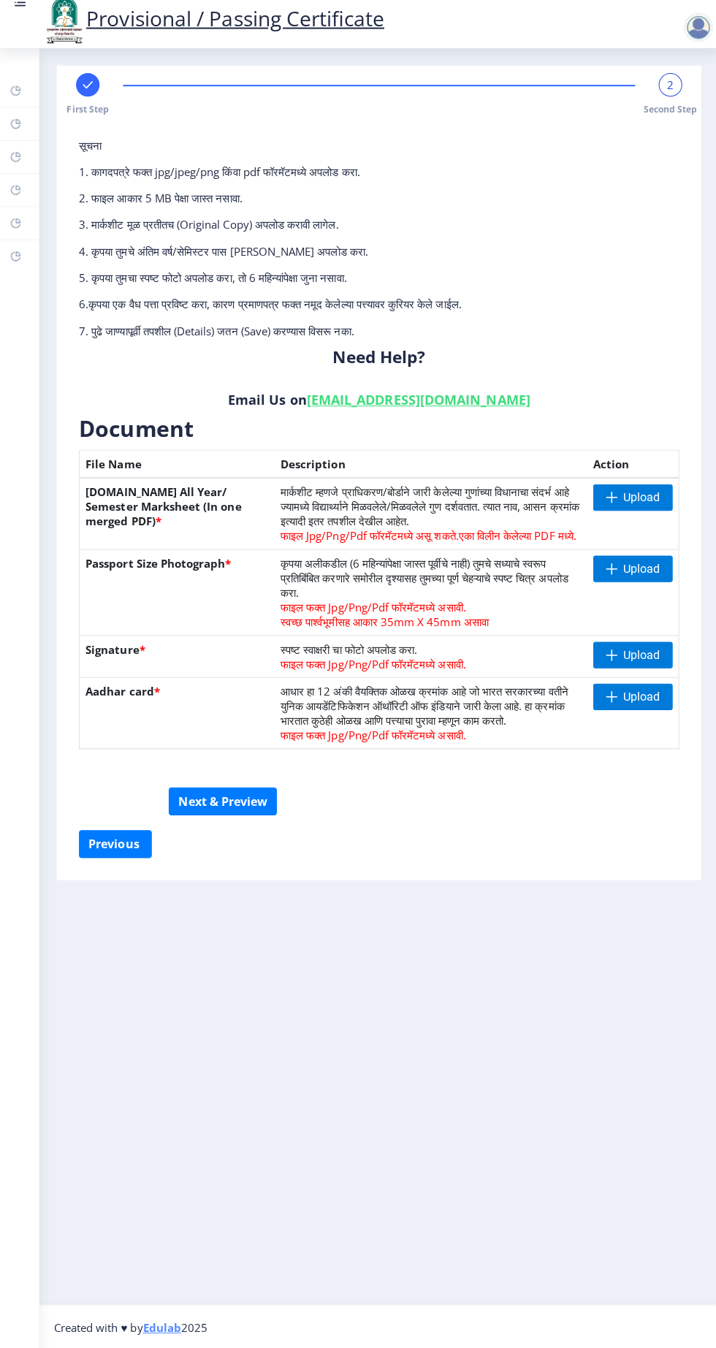
scroll to position [1, 0]
